Goal: Find contact information: Obtain details needed to contact an individual or organization

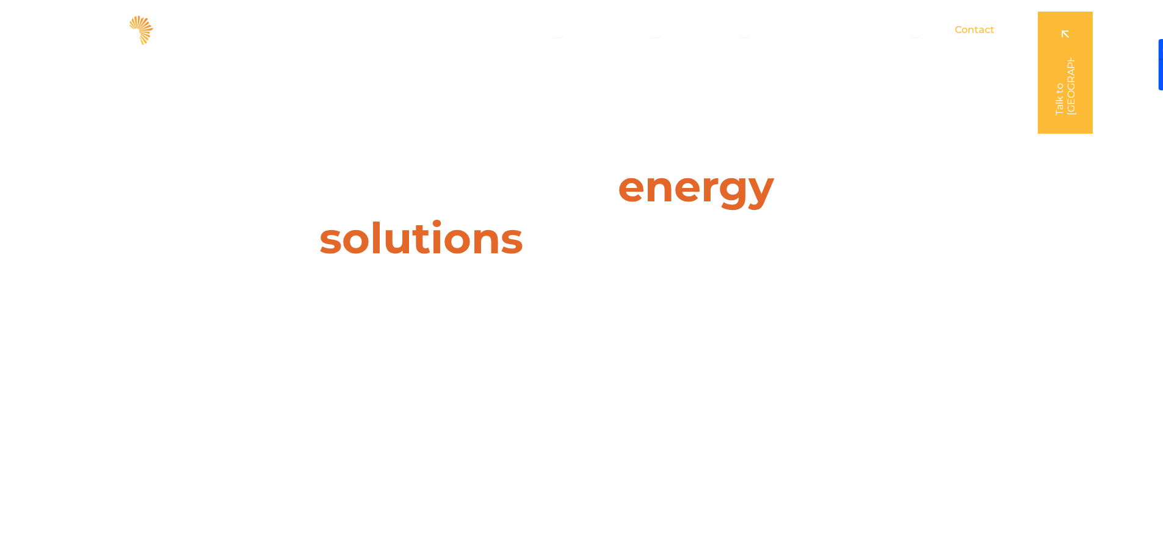
click at [977, 26] on span "Contact" at bounding box center [975, 30] width 40 height 15
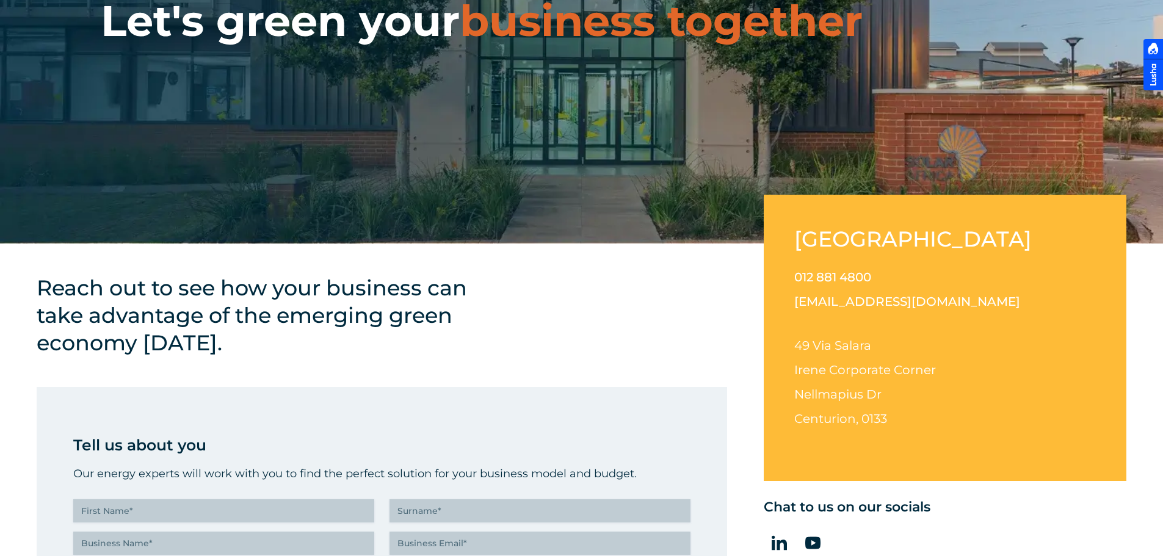
scroll to position [244, 0]
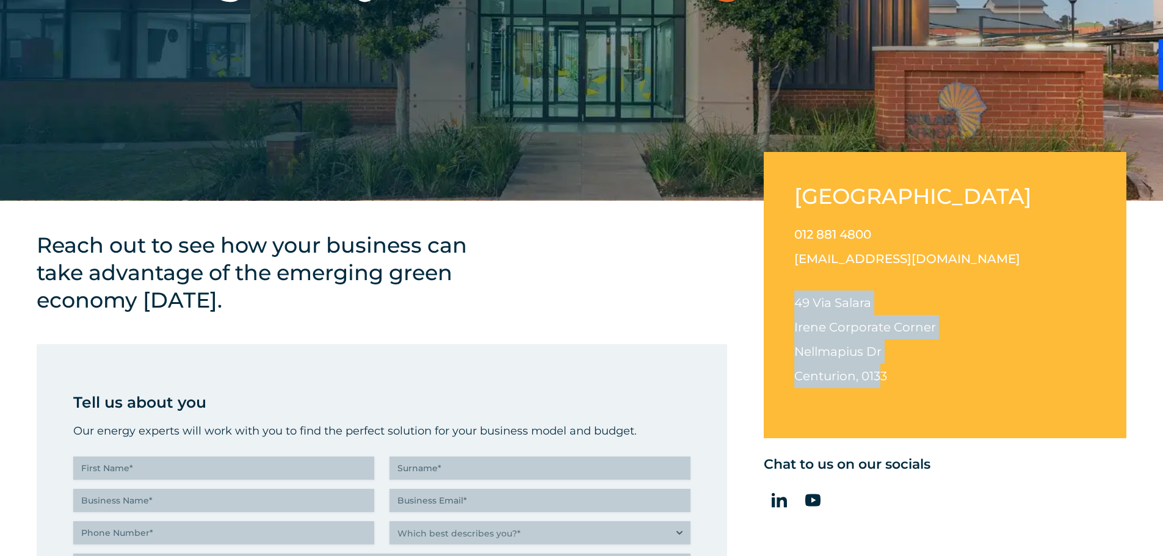
drag, startPoint x: 792, startPoint y: 306, endPoint x: 883, endPoint y: 383, distance: 119.5
click at [883, 383] on div "[GEOGRAPHIC_DATA] 012 881 4800 [EMAIL_ADDRESS][DOMAIN_NAME] [STREET_ADDRESS][PE…" at bounding box center [945, 295] width 363 height 286
click at [883, 383] on p "[STREET_ADDRESS][PERSON_NAME][PERSON_NAME]" at bounding box center [945, 340] width 302 height 98
drag, startPoint x: 886, startPoint y: 378, endPoint x: 797, endPoint y: 303, distance: 116.6
click at [797, 303] on p "[STREET_ADDRESS][PERSON_NAME][PERSON_NAME]" at bounding box center [945, 340] width 302 height 98
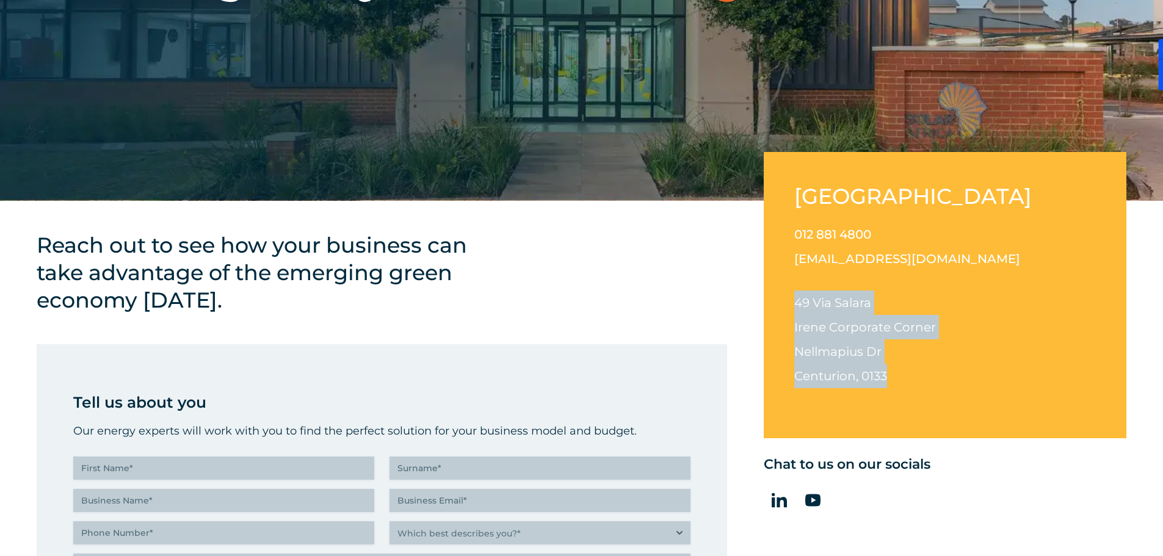
copy p "[STREET_ADDRESS][PERSON_NAME][PERSON_NAME]"
